Goal: Task Accomplishment & Management: Manage account settings

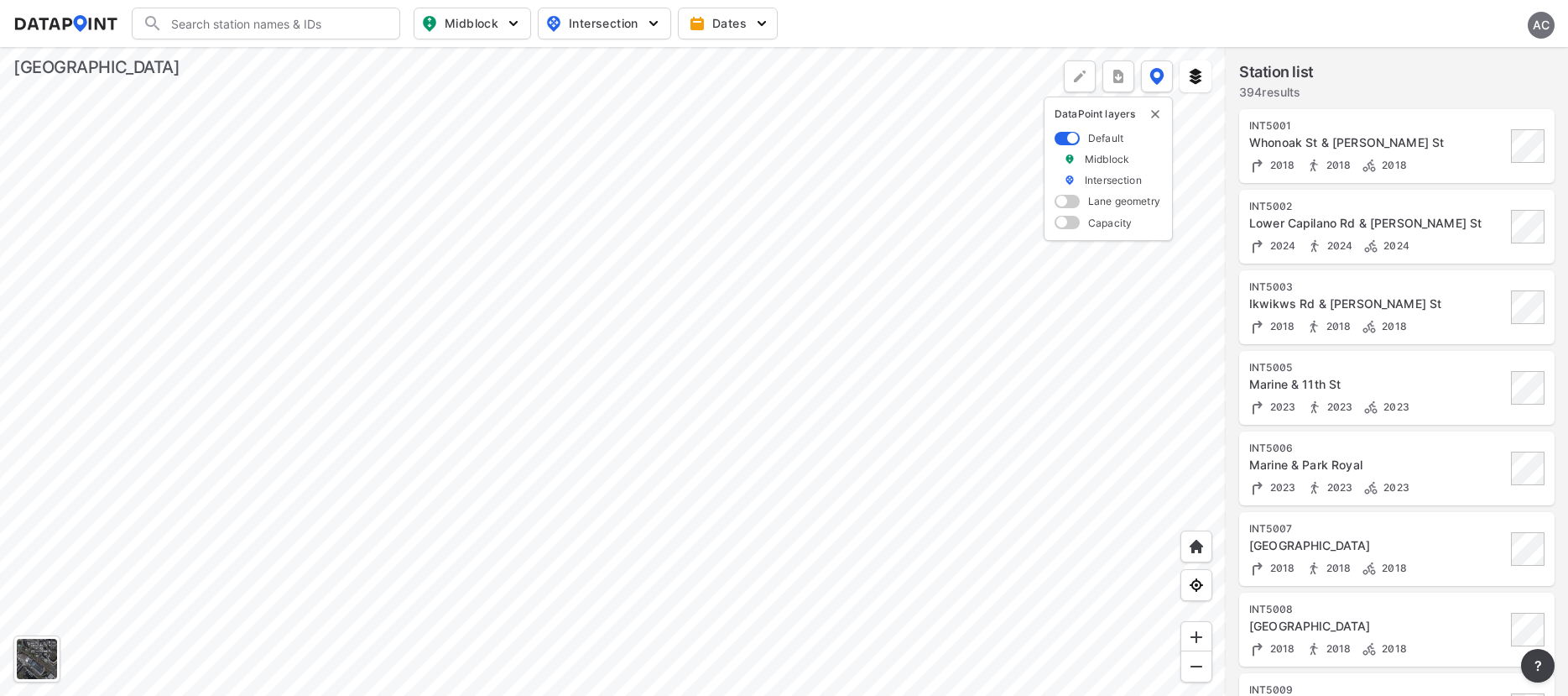
click at [1535, 24] on div "AC" at bounding box center [1541, 25] width 27 height 27
click at [1511, 93] on p "Log out" at bounding box center [1484, 97] width 141 height 31
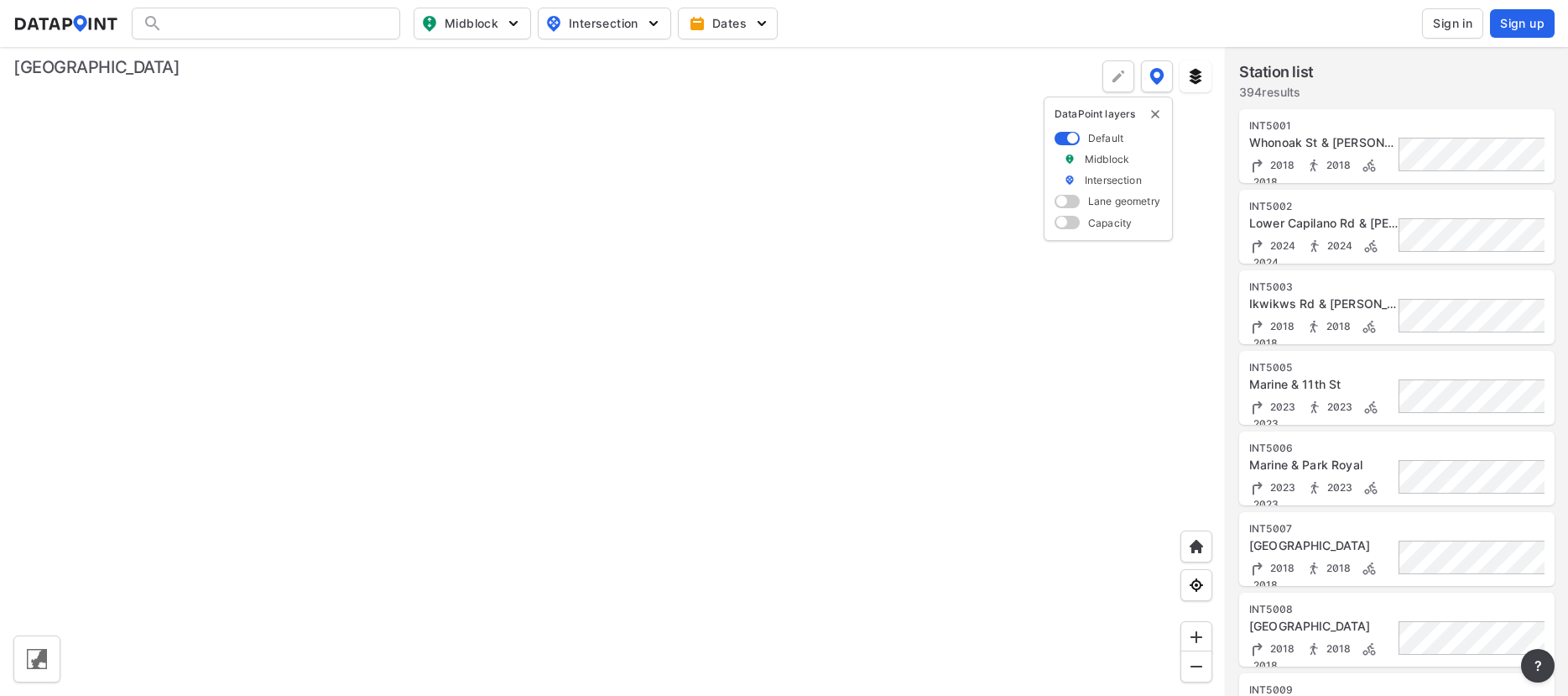
click at [1447, 13] on button "Sign in" at bounding box center [1452, 24] width 61 height 31
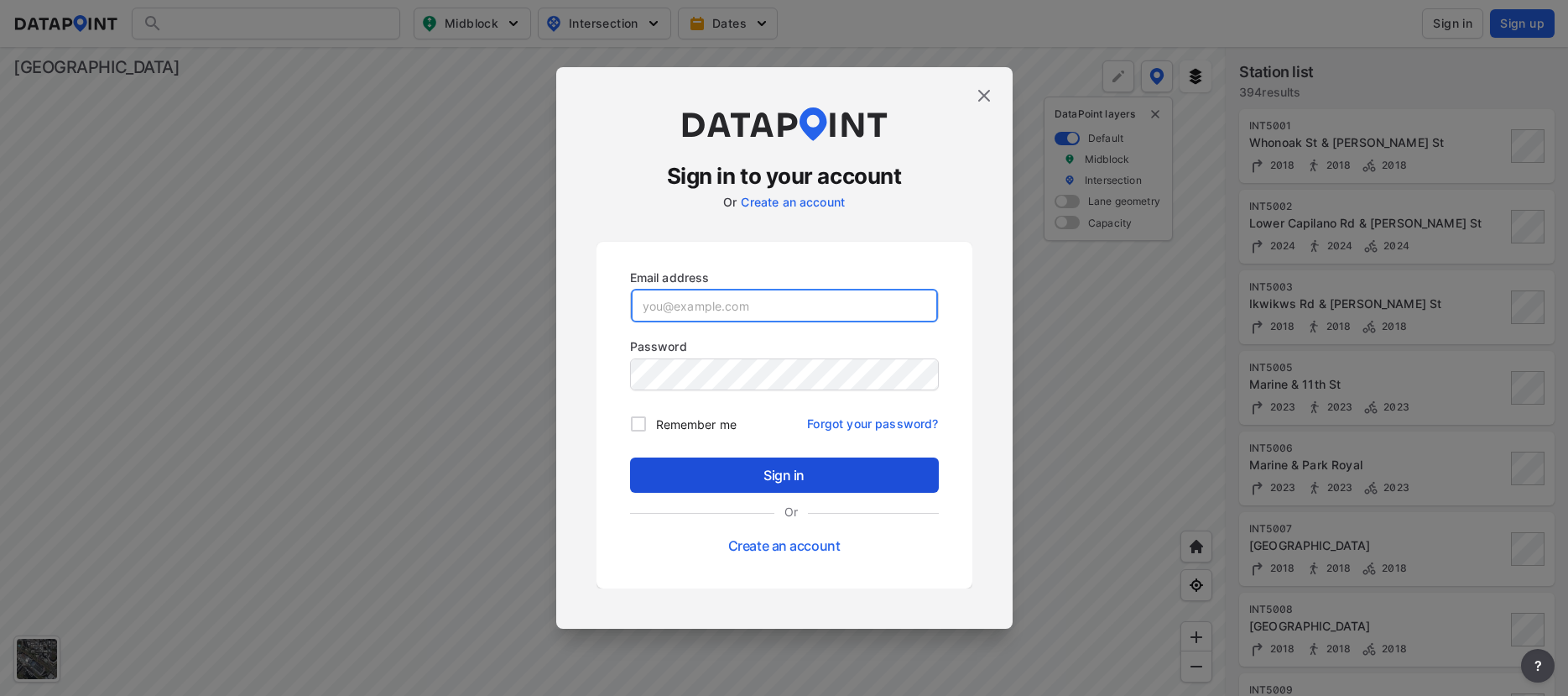
type input "[EMAIL_ADDRESS][DOMAIN_NAME]"
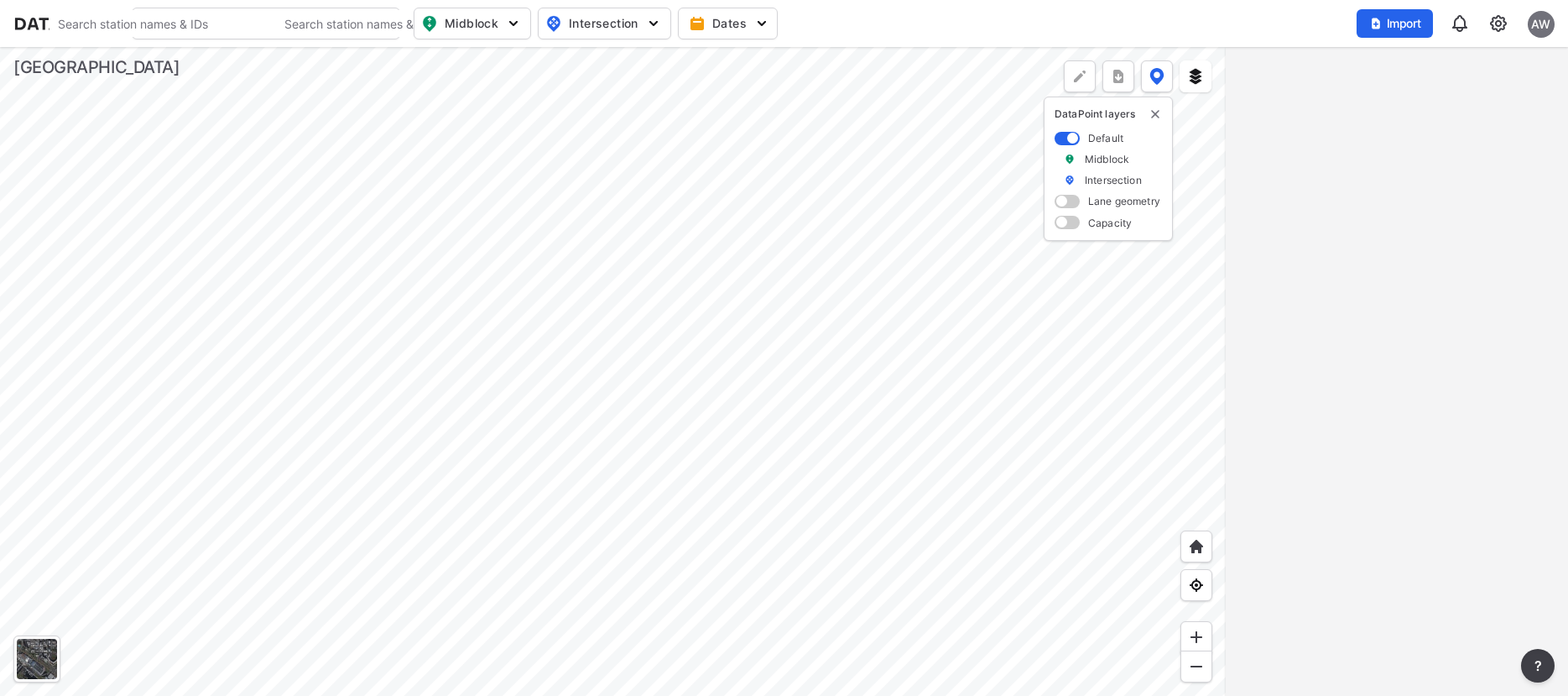
click at [474, 429] on div at bounding box center [612, 371] width 1226 height 649
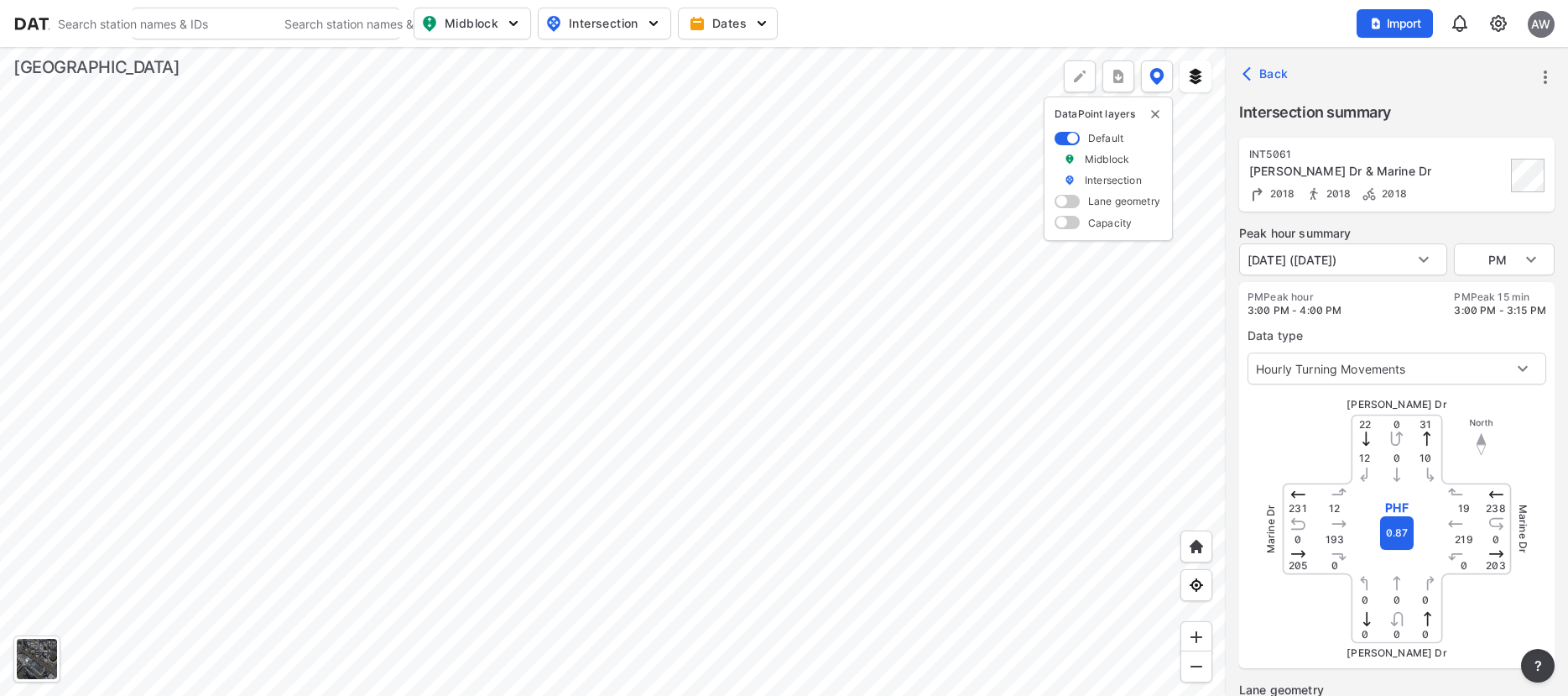
click at [535, 406] on div at bounding box center [612, 371] width 1226 height 649
click at [603, 436] on div at bounding box center [612, 371] width 1226 height 649
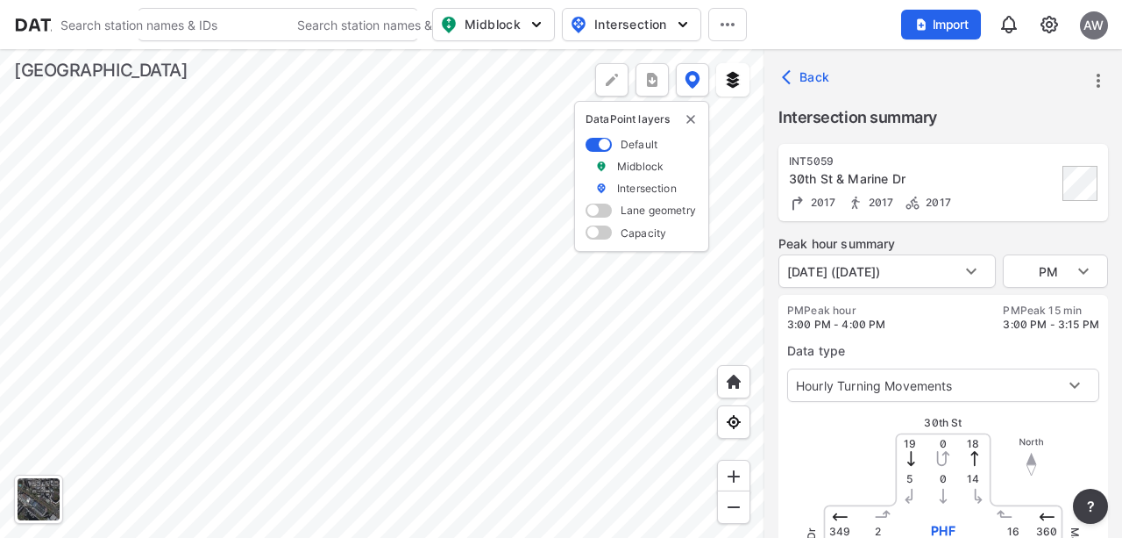
click at [39, 25] on img at bounding box center [69, 25] width 110 height 18
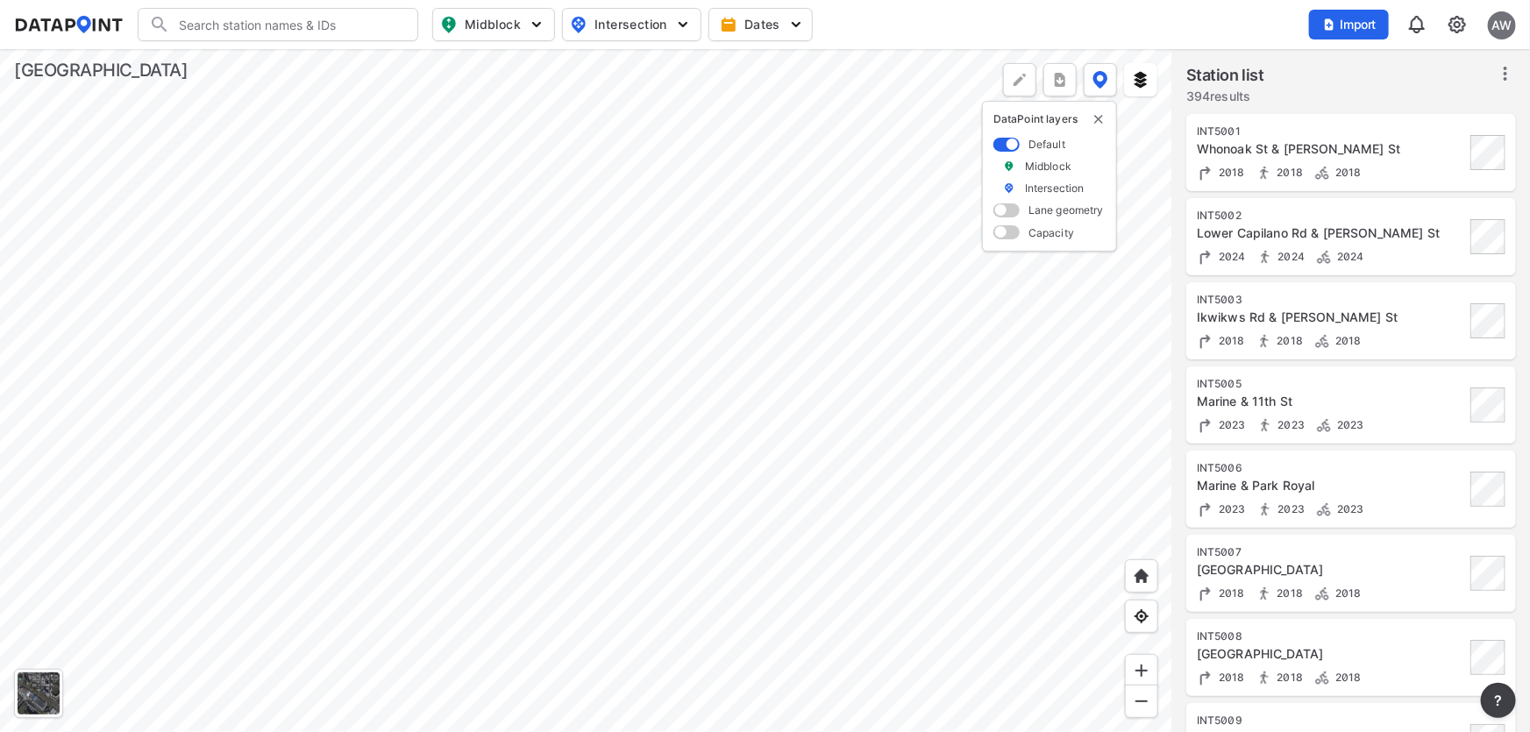
click at [629, 411] on div at bounding box center [586, 390] width 1172 height 683
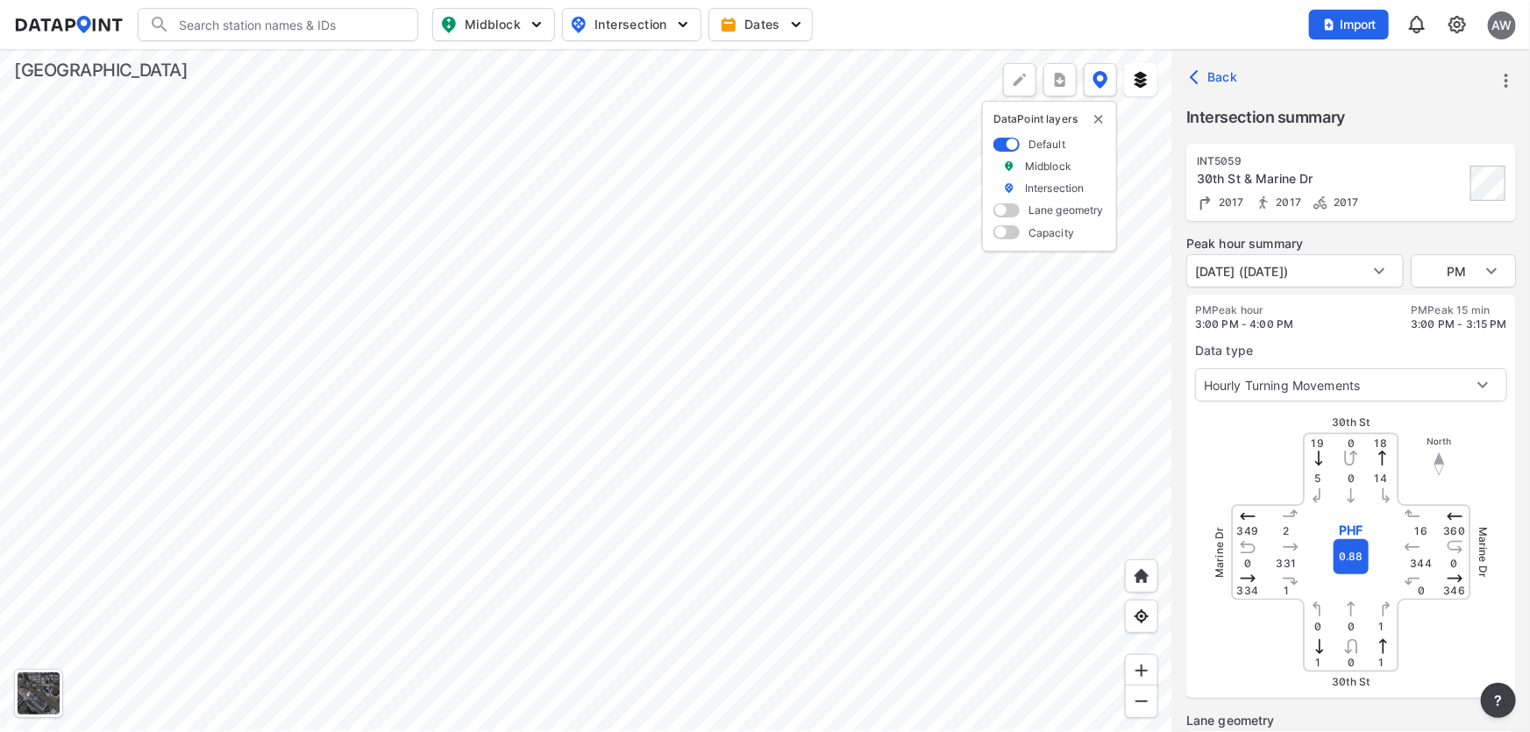
click at [871, 21] on div "Search Please enter a search term. Midblock Intersection Dates Import AW" at bounding box center [765, 24] width 1502 height 33
click at [1098, 117] on img "delete" at bounding box center [1099, 119] width 14 height 14
